Goal: Check status: Check status

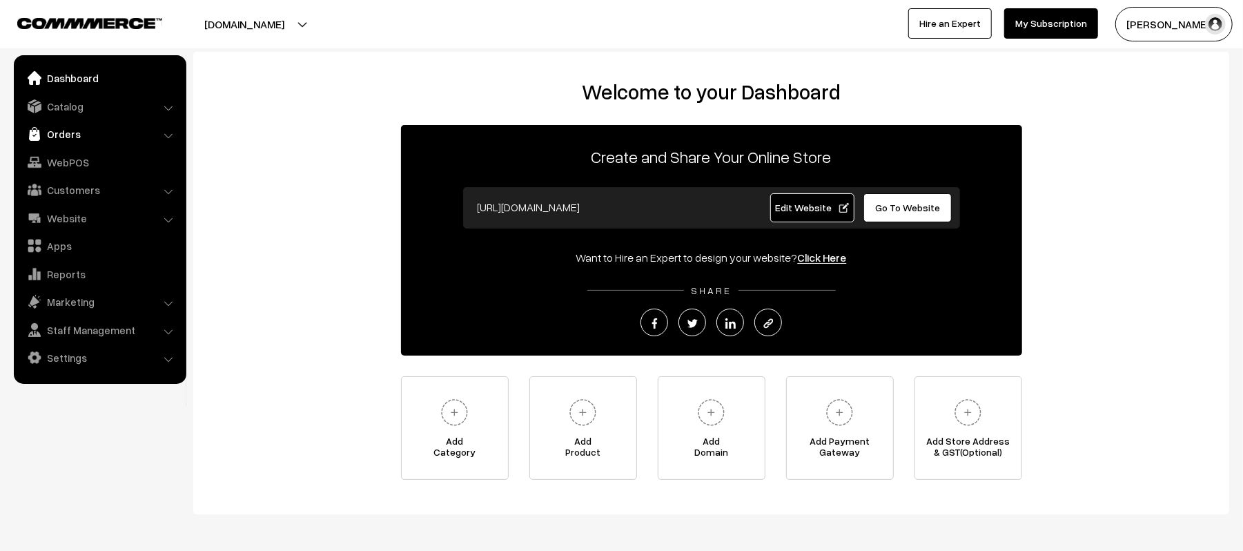
click at [59, 128] on link "Orders" at bounding box center [99, 133] width 164 height 25
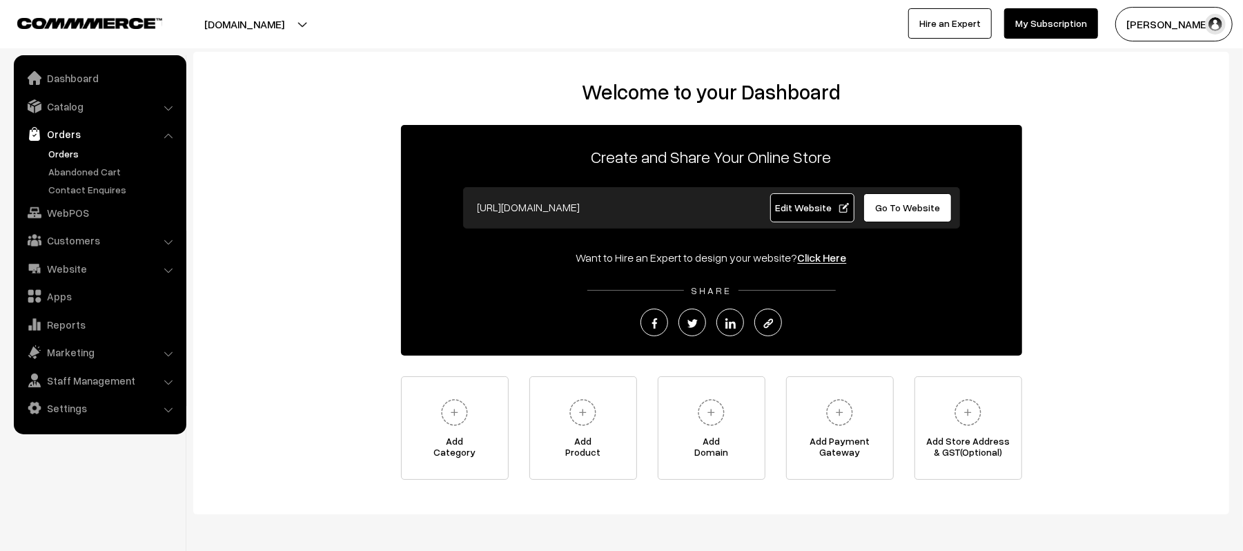
click at [61, 150] on link "Orders" at bounding box center [113, 153] width 137 height 14
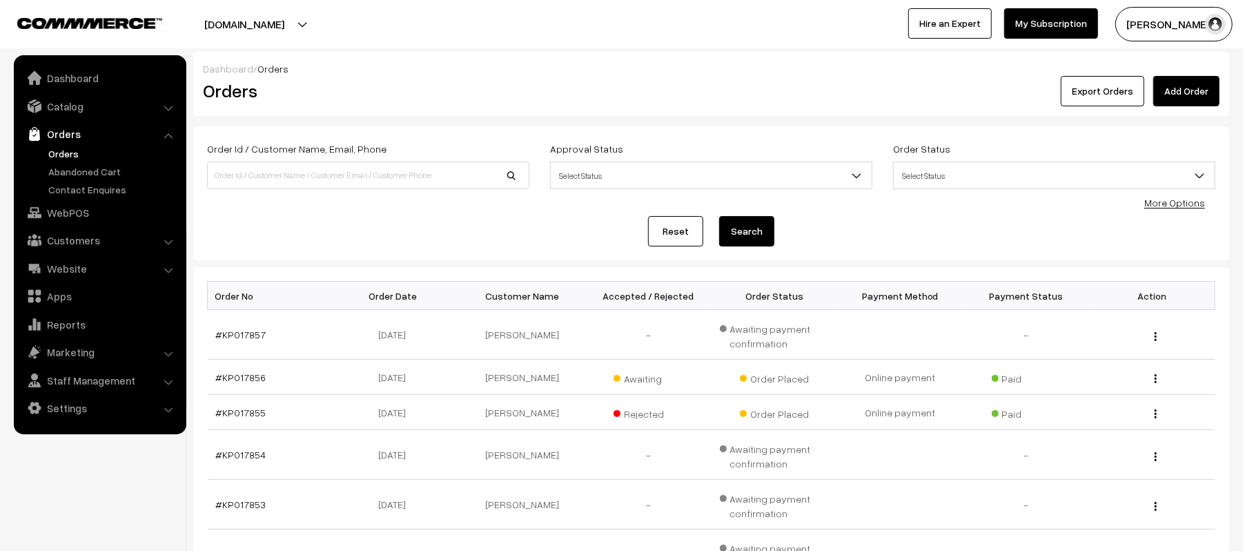
click at [294, 213] on div "Order Id / Customer Name, Email, Phone Approval Status Select Status Awaiting A…" at bounding box center [711, 193] width 1008 height 106
click at [246, 175] on input at bounding box center [368, 175] width 322 height 28
type input "KP017823"
click at [719, 216] on button "Search" at bounding box center [746, 231] width 55 height 30
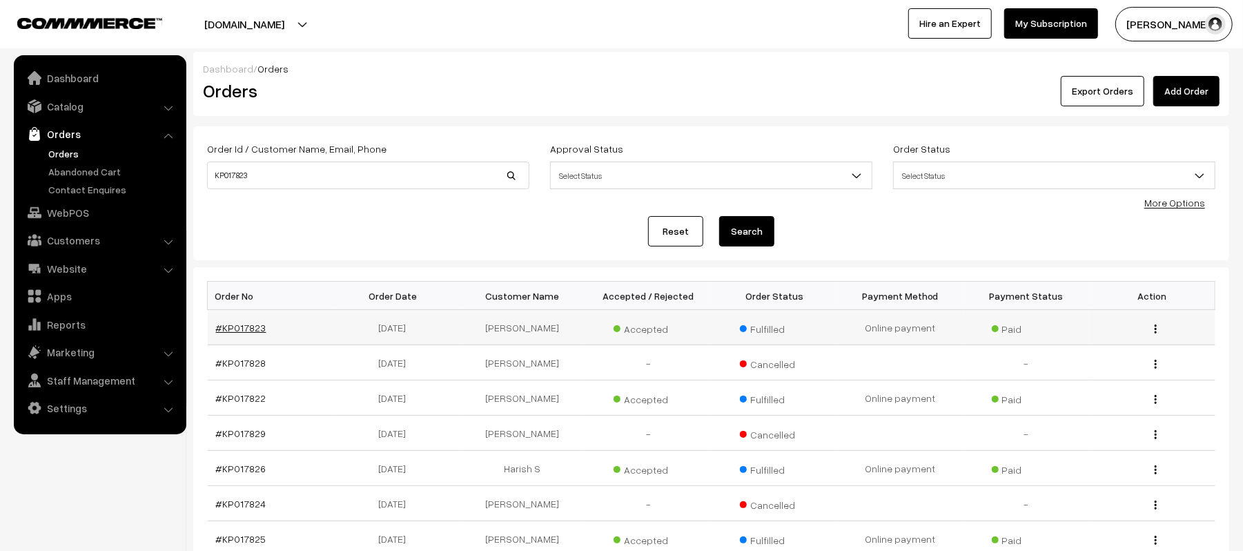
click at [242, 322] on link "#KP017823" at bounding box center [241, 328] width 50 height 12
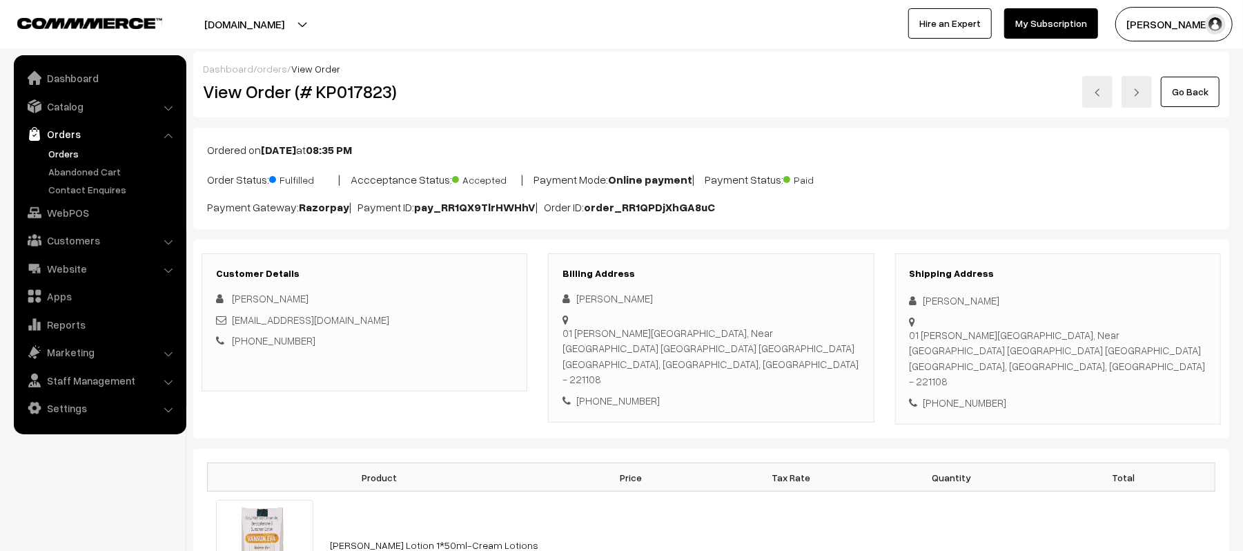
click at [341, 374] on div "Customer Details [PERSON_NAME] [EMAIL_ADDRESS][DOMAIN_NAME] [PHONE_NUMBER]" at bounding box center [365, 322] width 326 height 138
click at [1034, 179] on p "Order Status: Fulfilled | Accceptance Status: Accepted | Payment Mode: Online p…" at bounding box center [711, 178] width 1008 height 19
click at [78, 152] on link "Orders" at bounding box center [113, 153] width 137 height 14
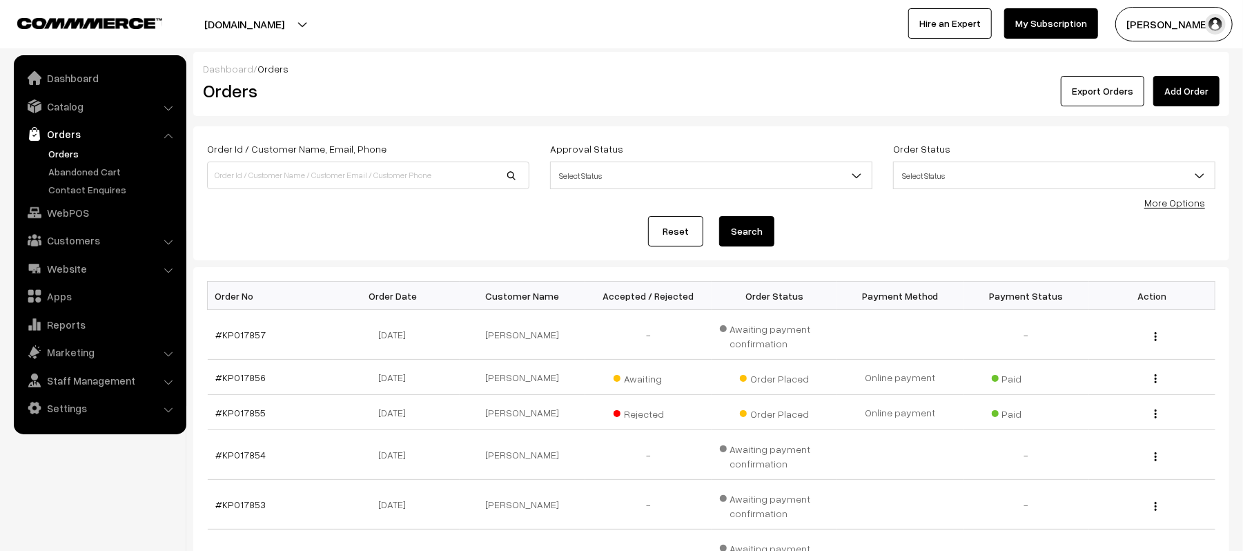
click at [378, 230] on div "Reset Search" at bounding box center [711, 231] width 1008 height 30
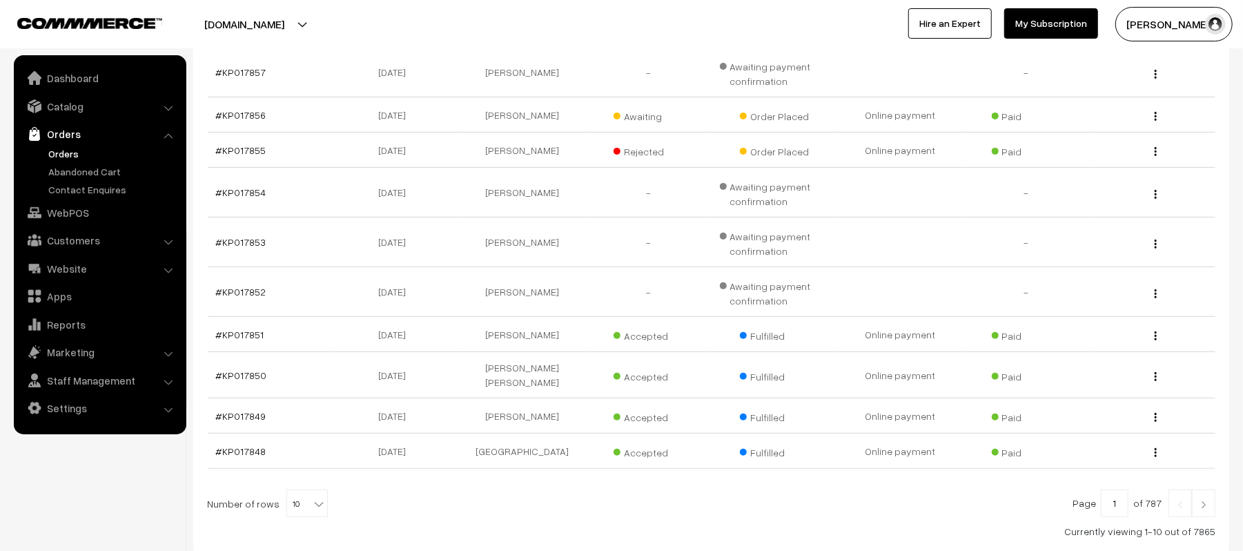
scroll to position [257, 0]
